Goal: Find specific page/section: Find specific page/section

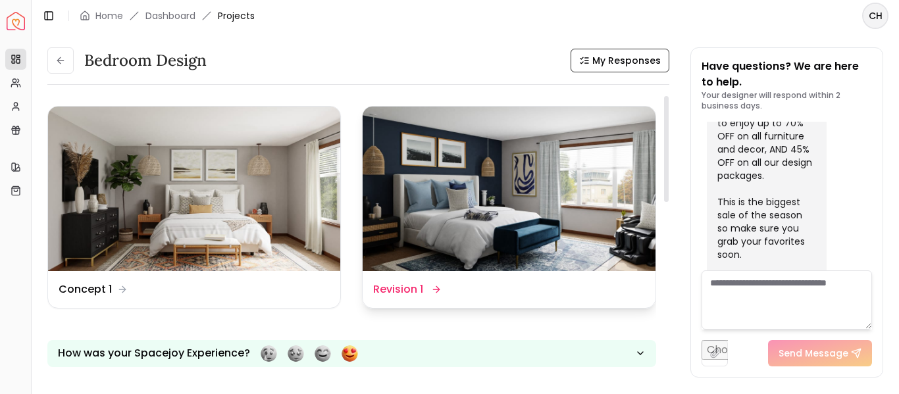
click at [426, 211] on img at bounding box center [509, 189] width 292 height 165
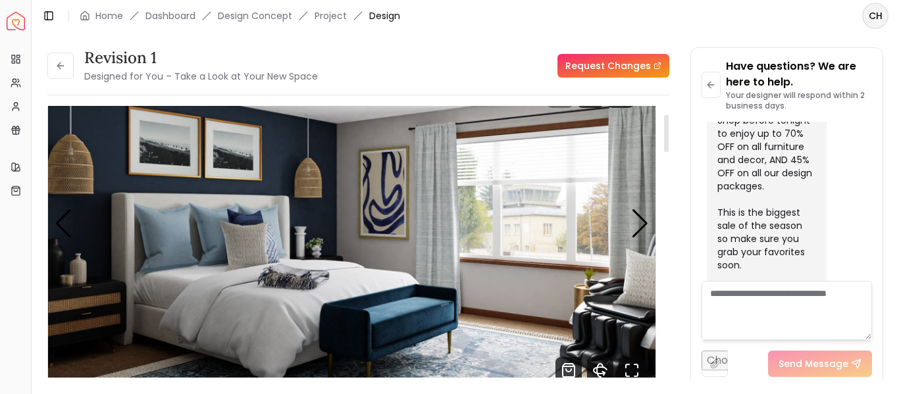
scroll to position [86, 0]
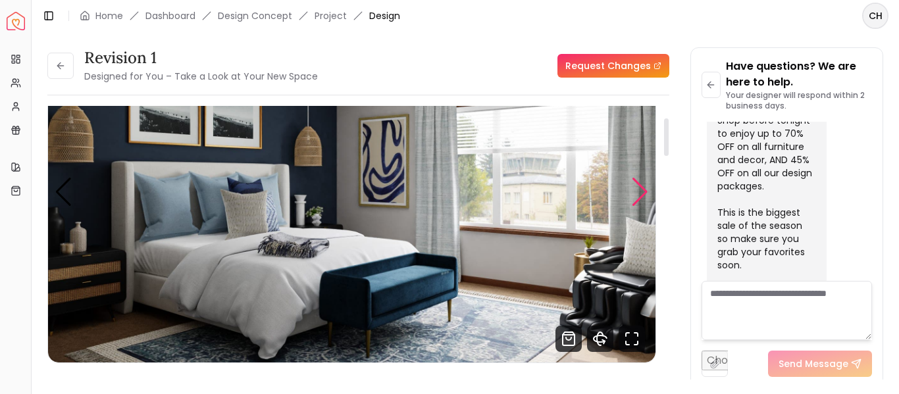
click at [635, 199] on div "Next slide" at bounding box center [640, 192] width 18 height 29
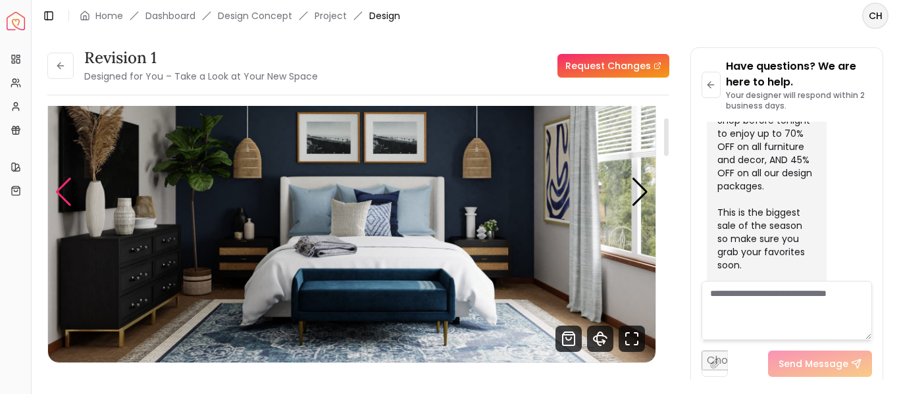
click at [68, 190] on div "Previous slide" at bounding box center [64, 192] width 18 height 29
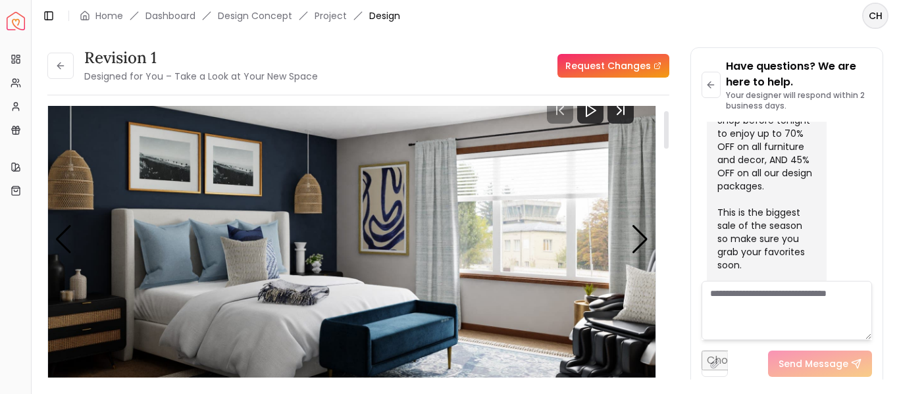
scroll to position [34, 0]
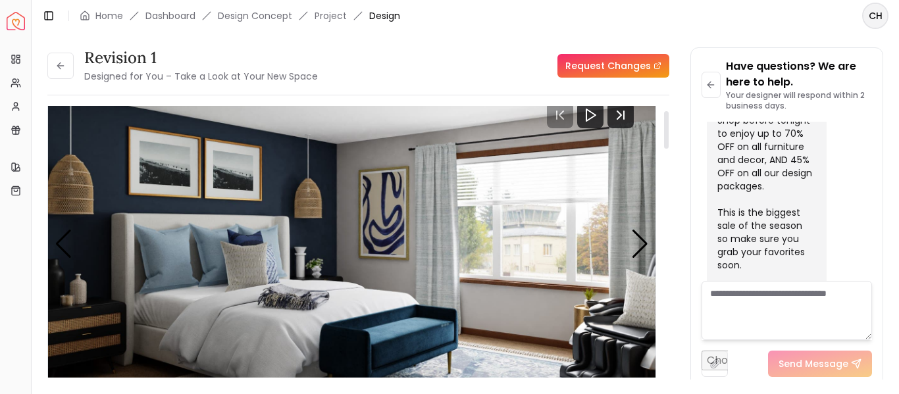
drag, startPoint x: 664, startPoint y: 141, endPoint x: 689, endPoint y: 134, distance: 25.4
click at [669, 134] on div at bounding box center [666, 130] width 5 height 38
click at [644, 246] on div "Next slide" at bounding box center [640, 244] width 18 height 29
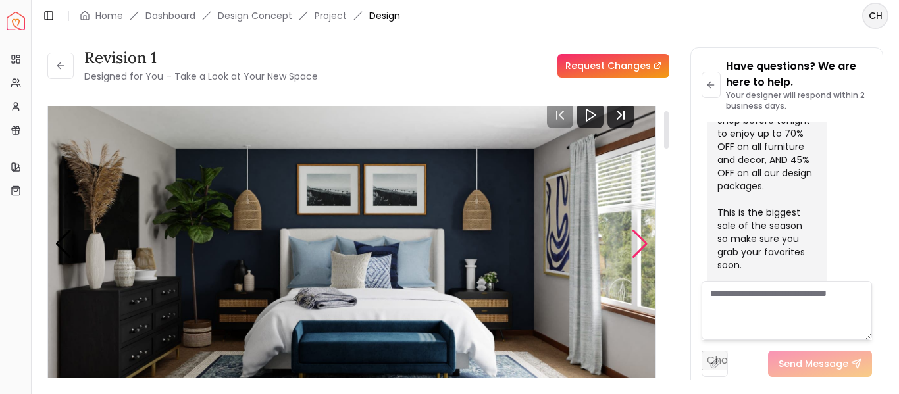
click at [644, 246] on div "Next slide" at bounding box center [640, 244] width 18 height 29
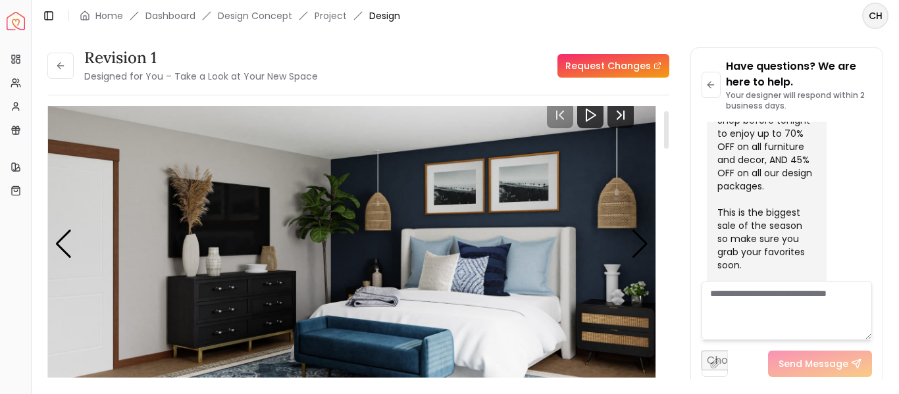
click at [74, 238] on img "3 / 5" at bounding box center [352, 244] width 608 height 342
click at [64, 240] on div "Previous slide" at bounding box center [64, 244] width 18 height 29
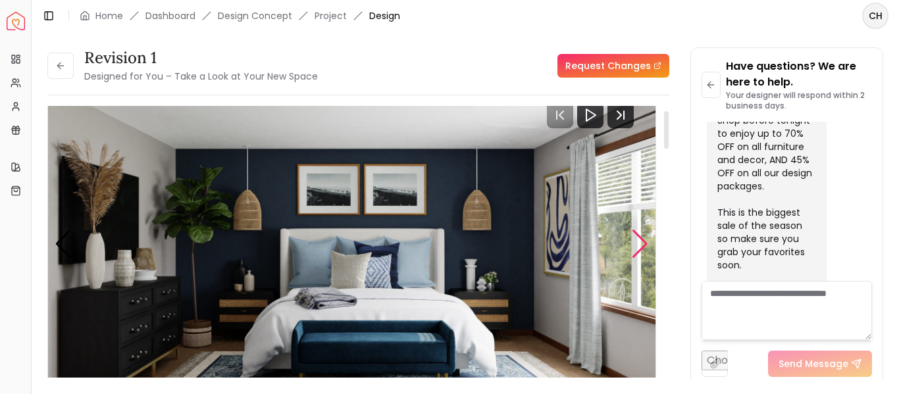
click at [639, 238] on div "Next slide" at bounding box center [640, 244] width 18 height 29
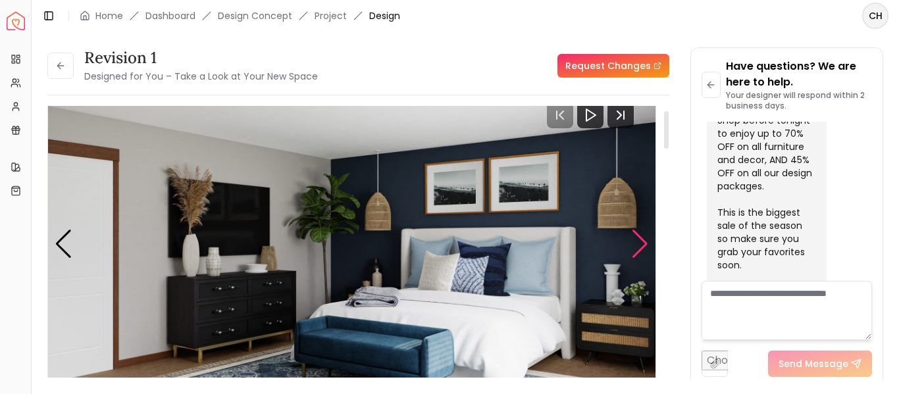
click at [639, 238] on div "Next slide" at bounding box center [640, 244] width 18 height 29
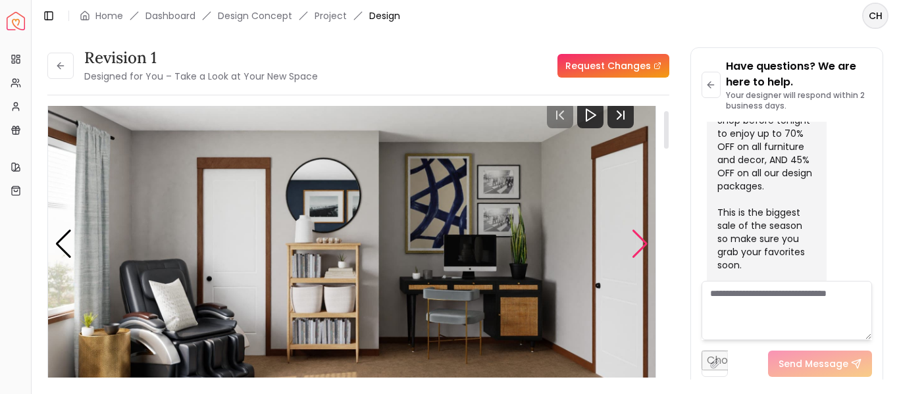
click at [639, 237] on div "Next slide" at bounding box center [640, 244] width 18 height 29
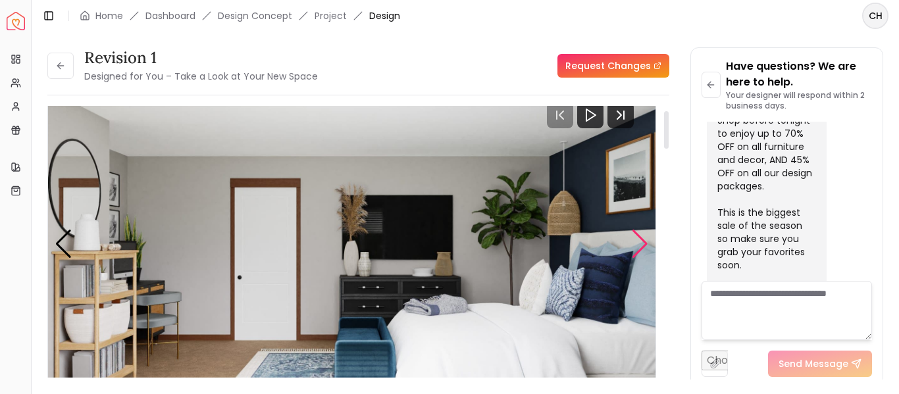
click at [639, 237] on div "Next slide" at bounding box center [640, 244] width 18 height 29
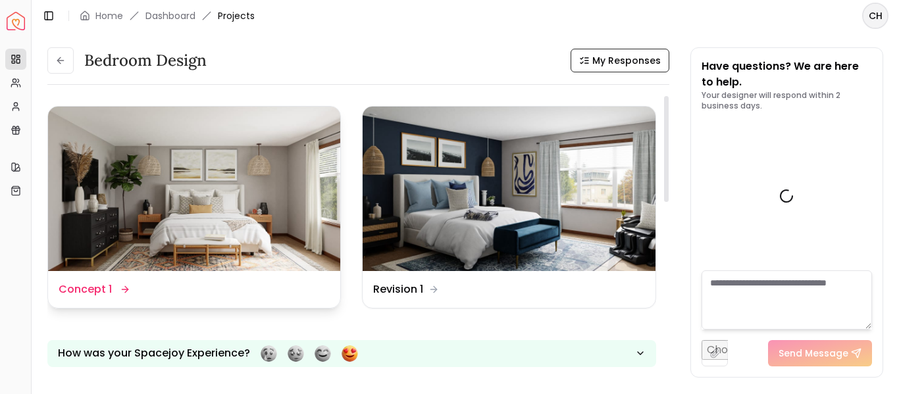
scroll to position [1231, 0]
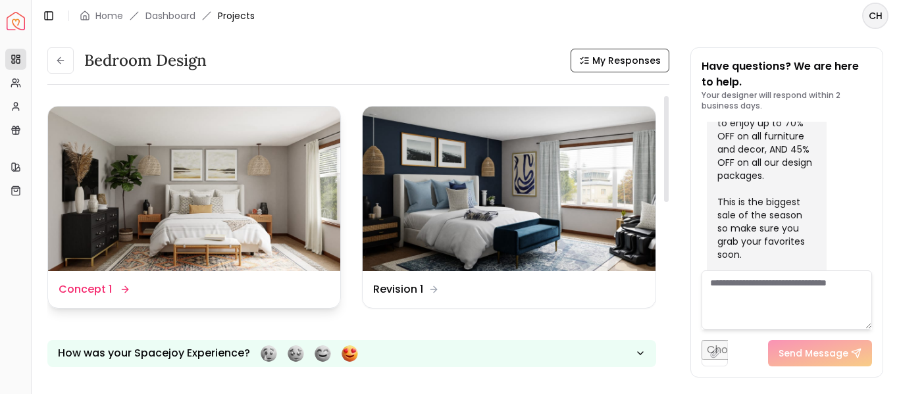
click at [271, 204] on img at bounding box center [194, 189] width 292 height 165
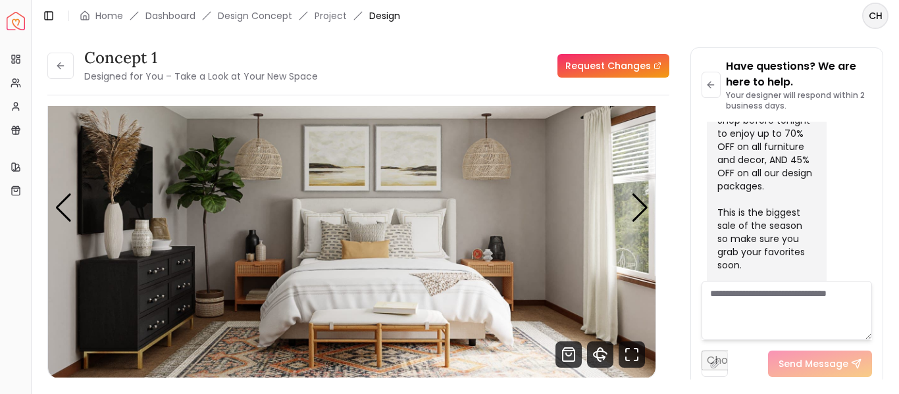
scroll to position [95, 0]
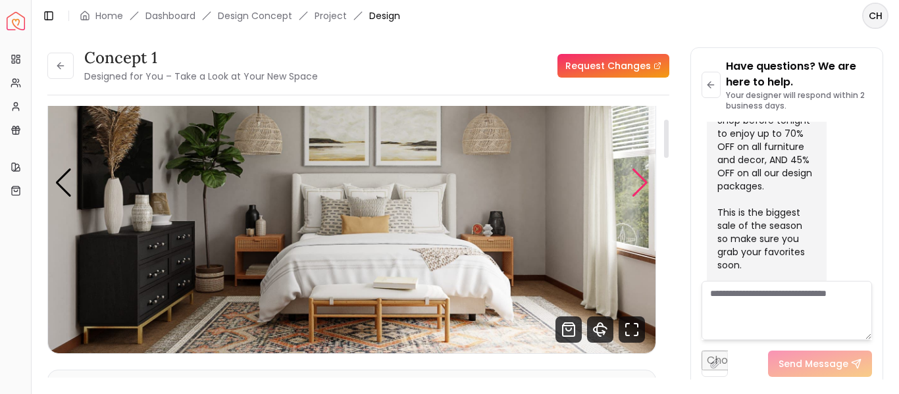
click at [643, 183] on div "Next slide" at bounding box center [640, 183] width 18 height 29
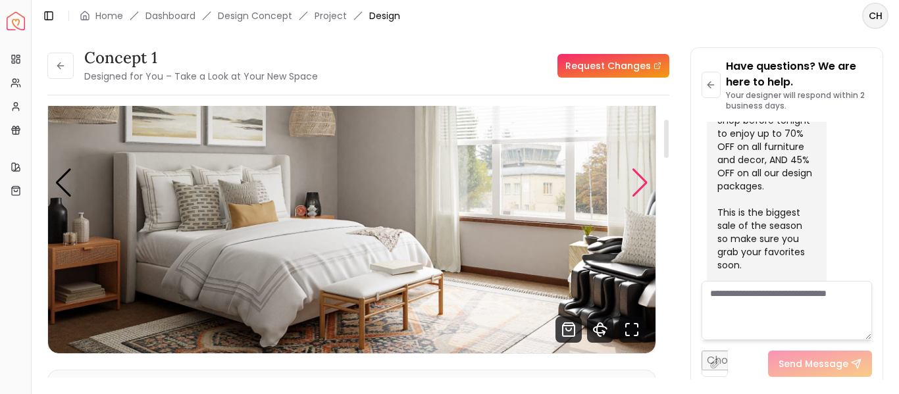
click at [643, 183] on div "Next slide" at bounding box center [640, 183] width 18 height 29
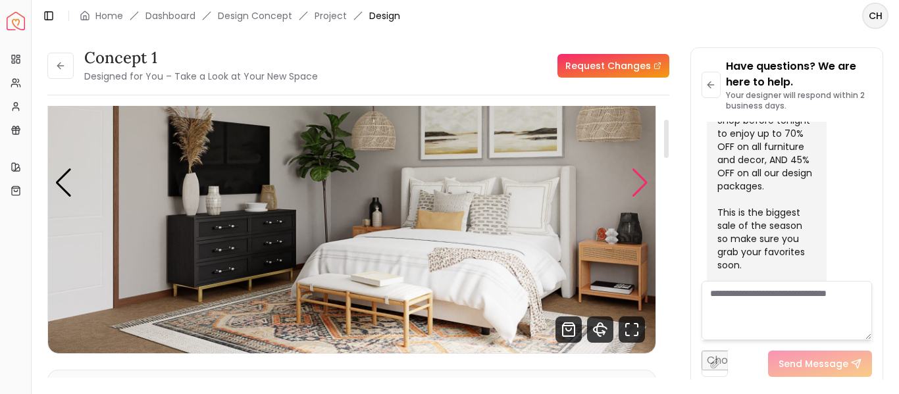
click at [643, 183] on div "Next slide" at bounding box center [640, 183] width 18 height 29
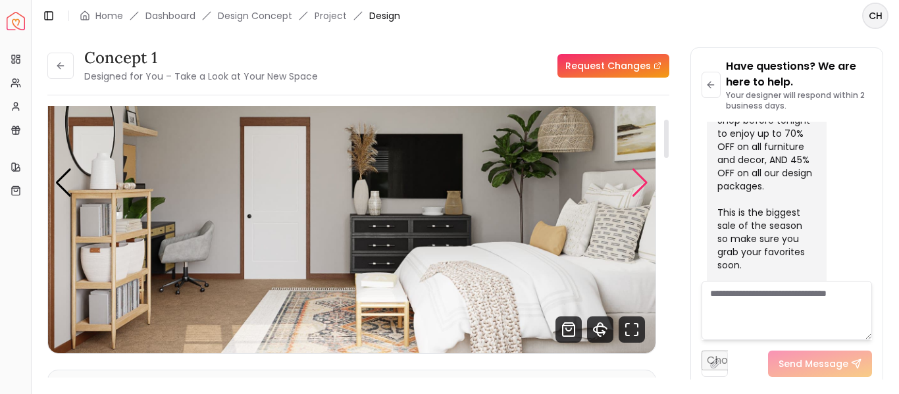
click at [643, 183] on div "Next slide" at bounding box center [640, 183] width 18 height 29
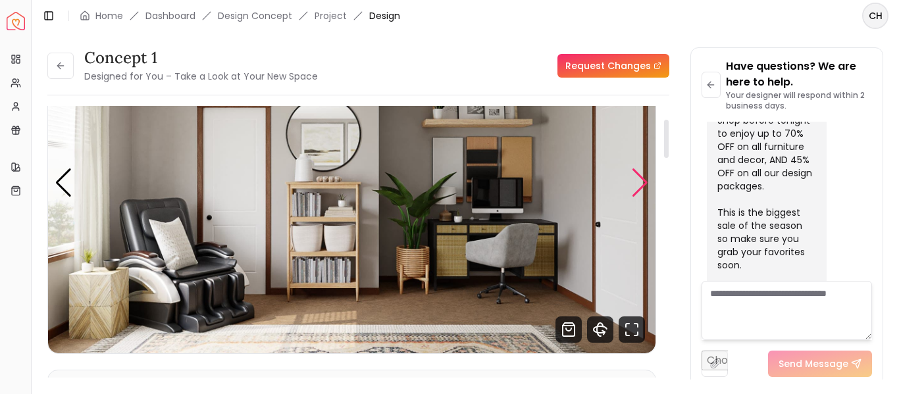
click at [643, 183] on div "Next slide" at bounding box center [640, 183] width 18 height 29
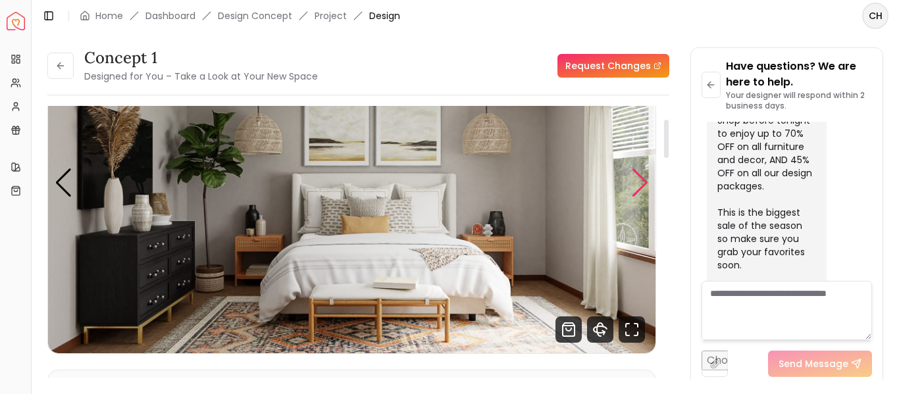
click at [643, 183] on div "Next slide" at bounding box center [640, 183] width 18 height 29
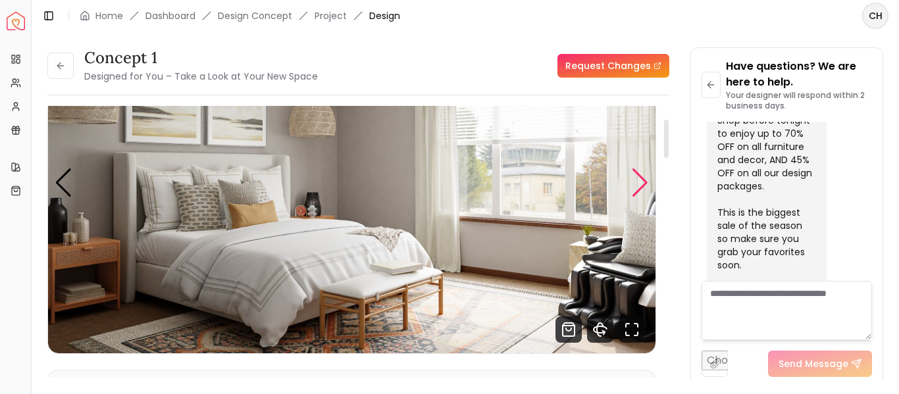
click at [641, 183] on div "Next slide" at bounding box center [640, 183] width 18 height 29
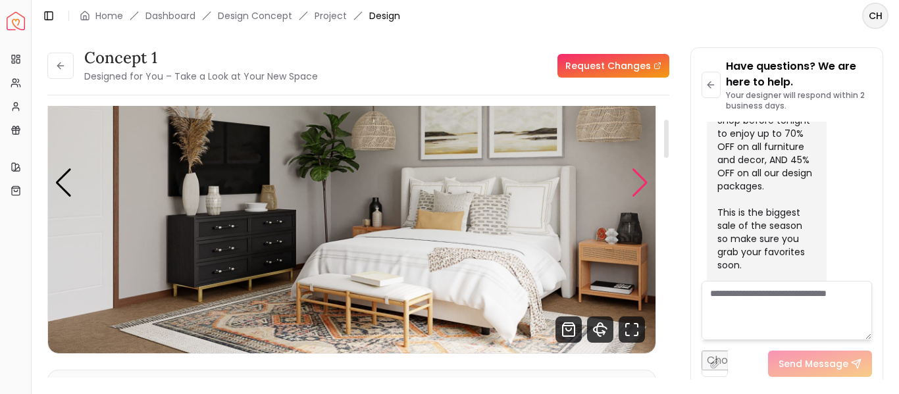
click at [641, 183] on div "Next slide" at bounding box center [640, 183] width 18 height 29
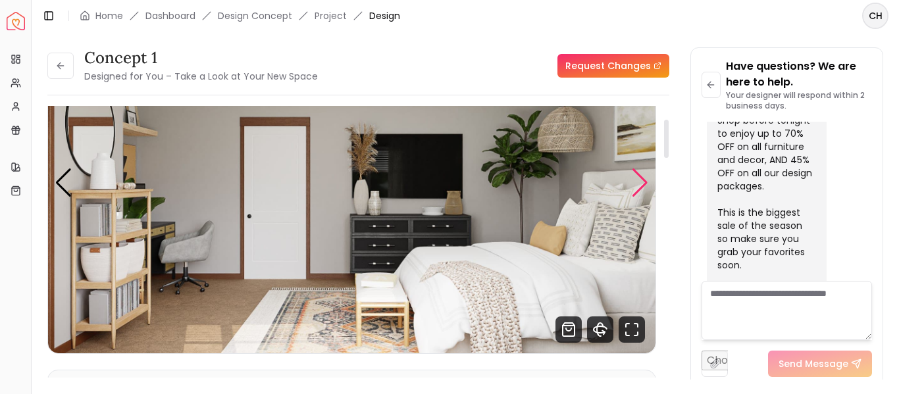
click at [641, 183] on div "Next slide" at bounding box center [640, 183] width 18 height 29
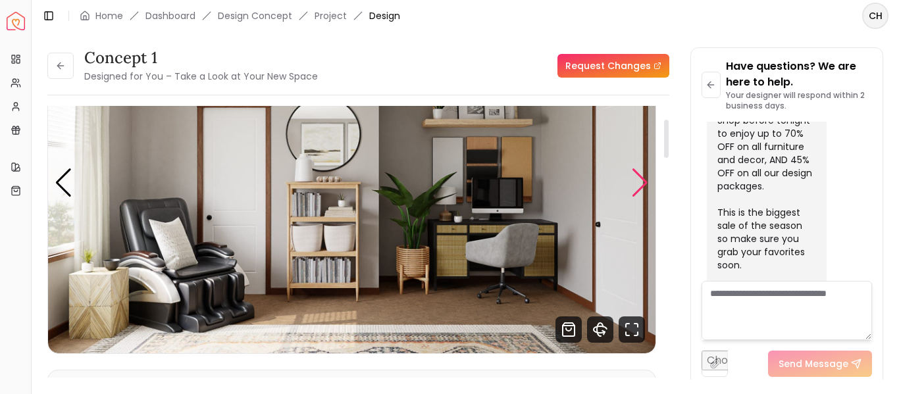
click at [641, 183] on div "Next slide" at bounding box center [640, 183] width 18 height 29
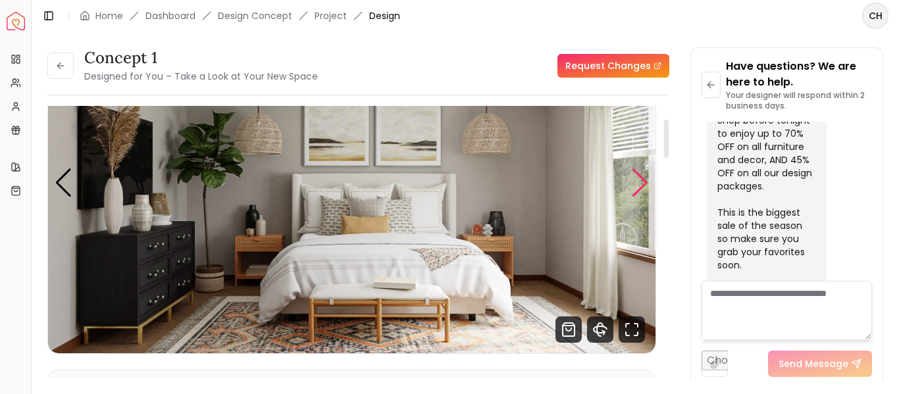
click at [641, 183] on div "Next slide" at bounding box center [640, 183] width 18 height 29
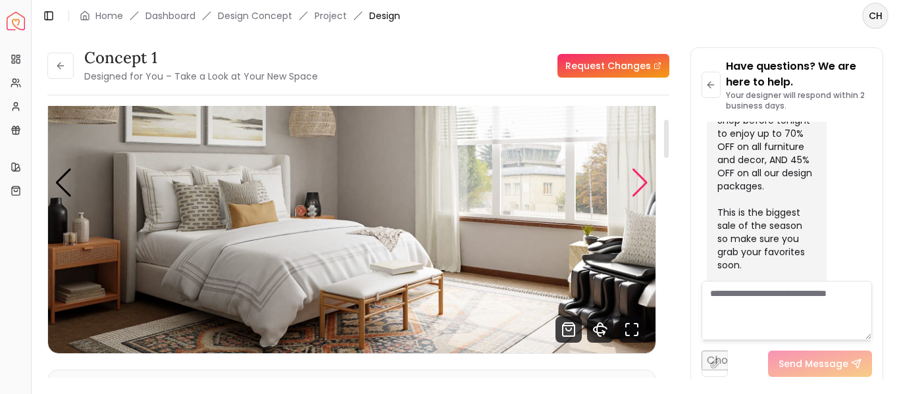
click at [641, 183] on div "Next slide" at bounding box center [640, 183] width 18 height 29
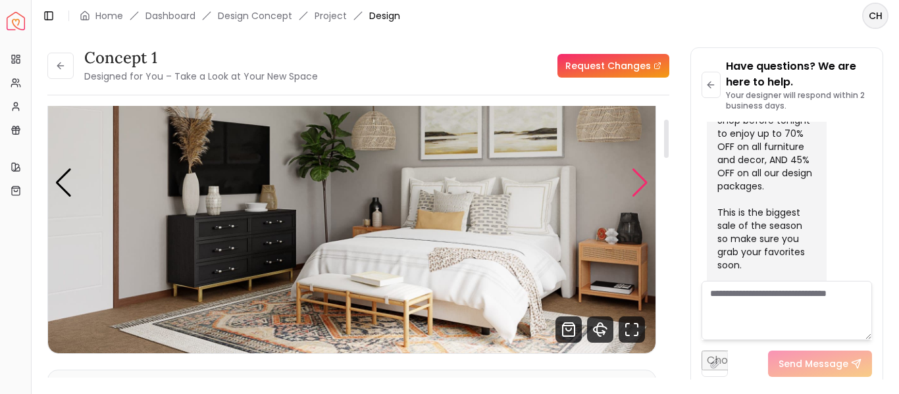
click at [641, 183] on div "Next slide" at bounding box center [640, 183] width 18 height 29
